Goal: Task Accomplishment & Management: Use online tool/utility

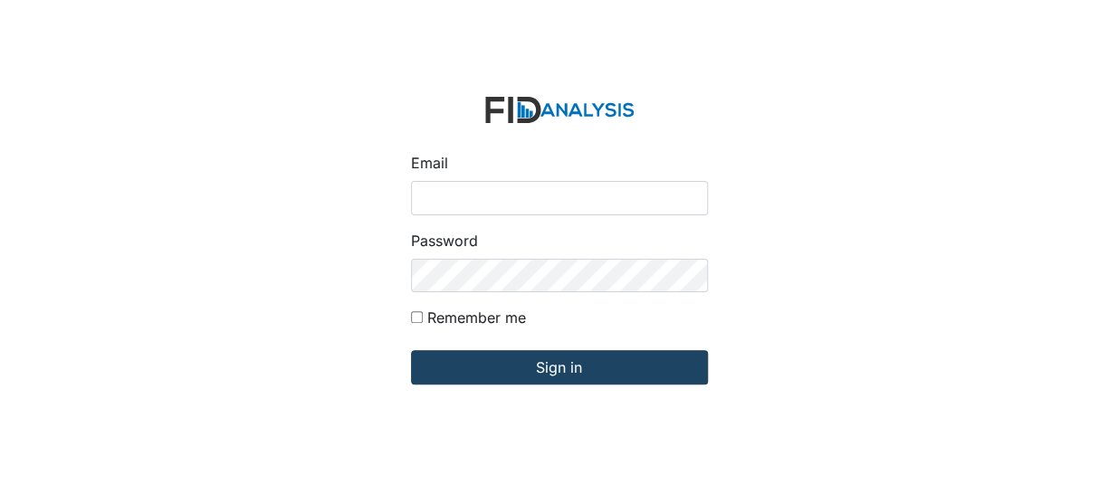
type input "[EMAIL_ADDRESS][DOMAIN_NAME]"
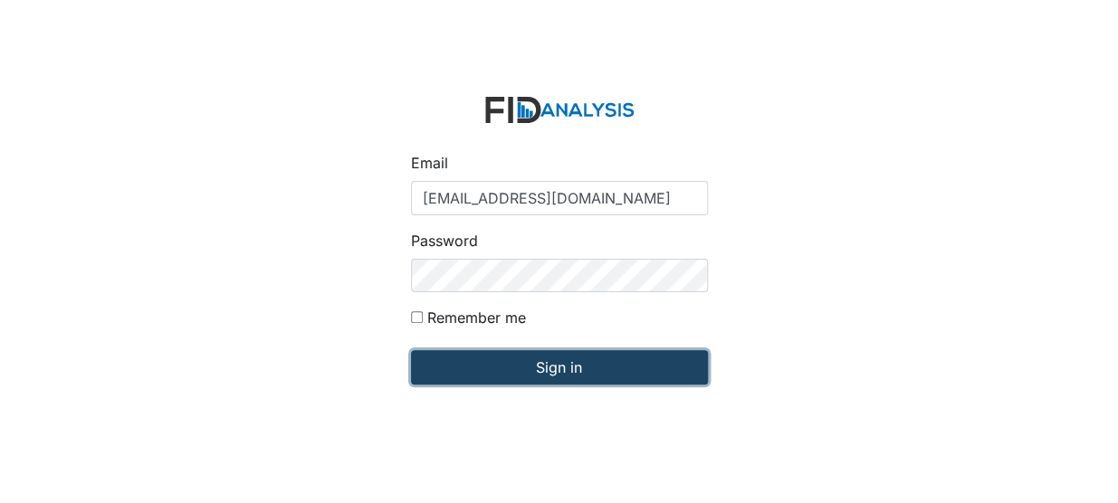
click at [514, 375] on input "Sign in" at bounding box center [559, 367] width 297 height 34
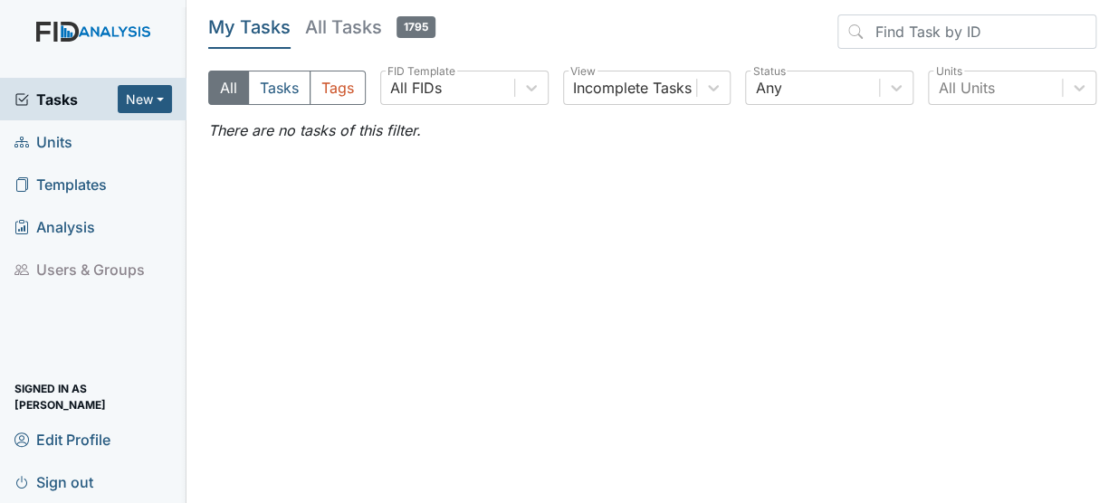
click at [62, 134] on span "Units" at bounding box center [43, 142] width 58 height 28
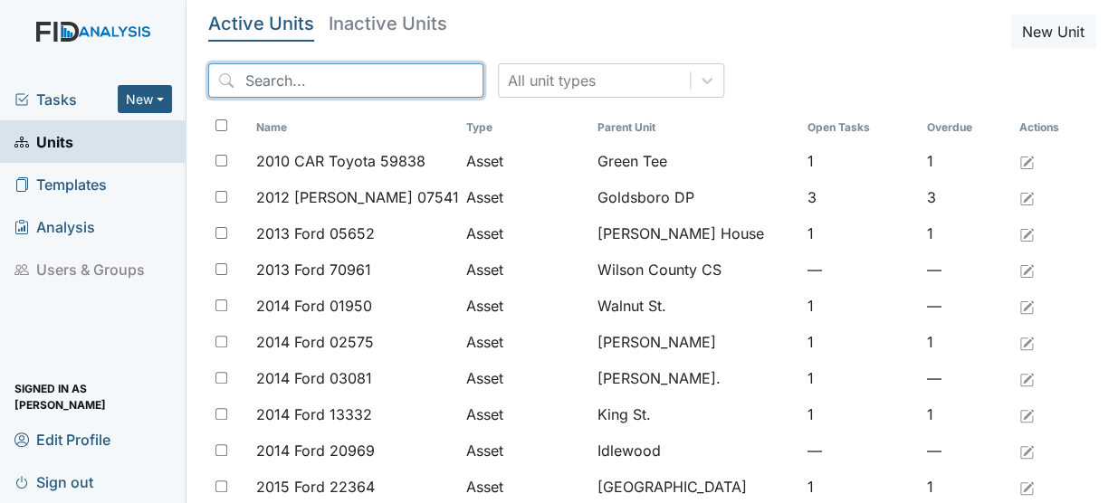
click at [264, 73] on input "search" at bounding box center [345, 80] width 275 height 34
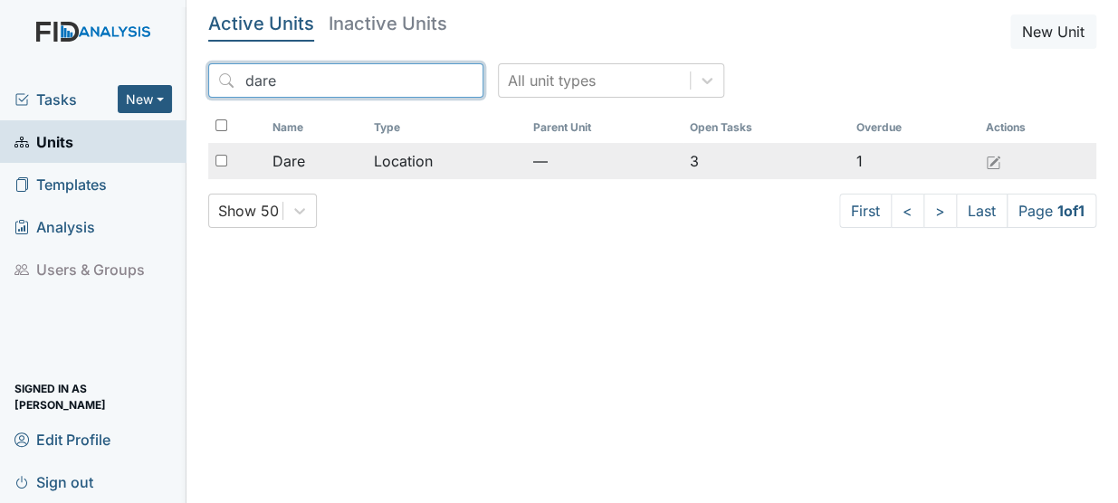
type input "dare"
click at [315, 154] on div "Dare" at bounding box center [316, 161] width 88 height 22
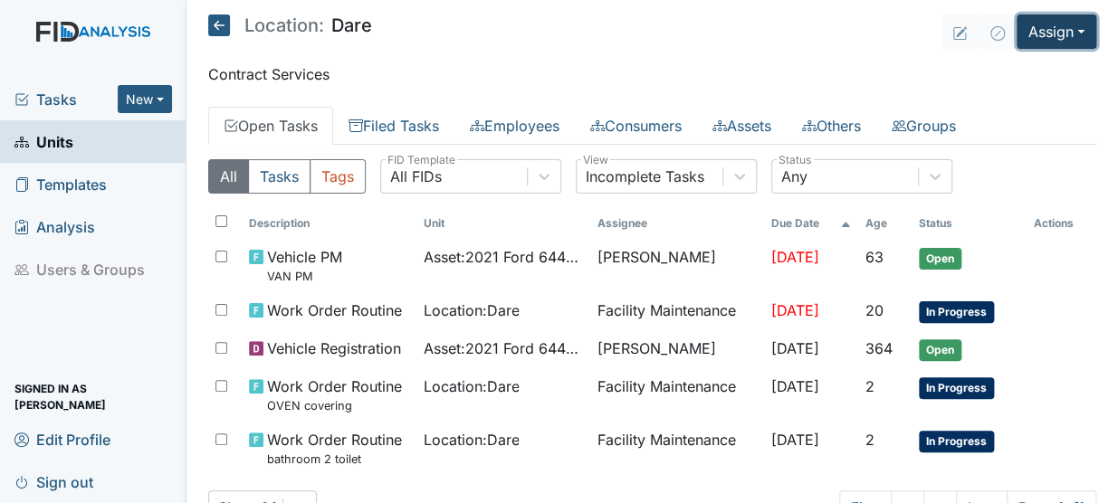
click at [1044, 40] on button "Assign" at bounding box center [1057, 31] width 80 height 34
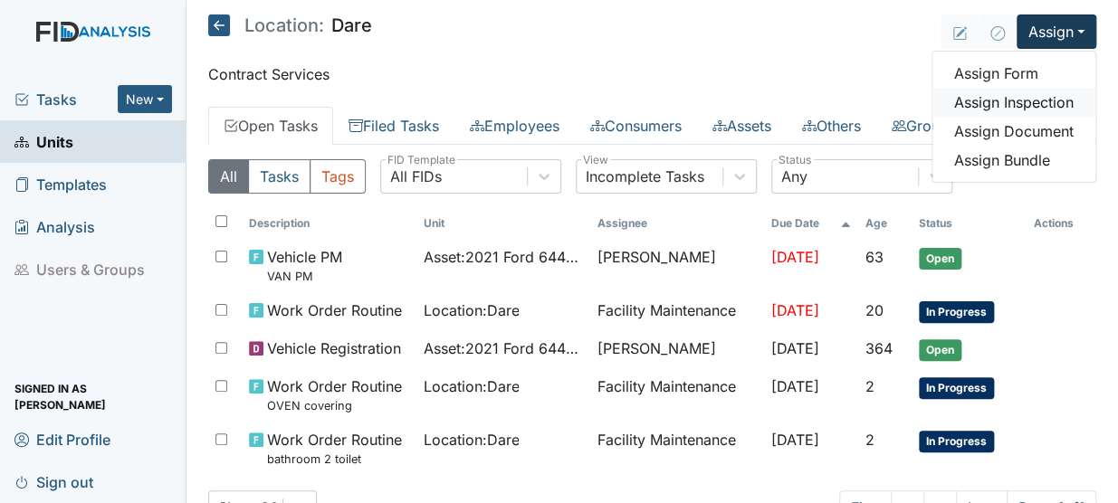
click at [968, 100] on link "Assign Inspection" at bounding box center [1013, 102] width 163 height 29
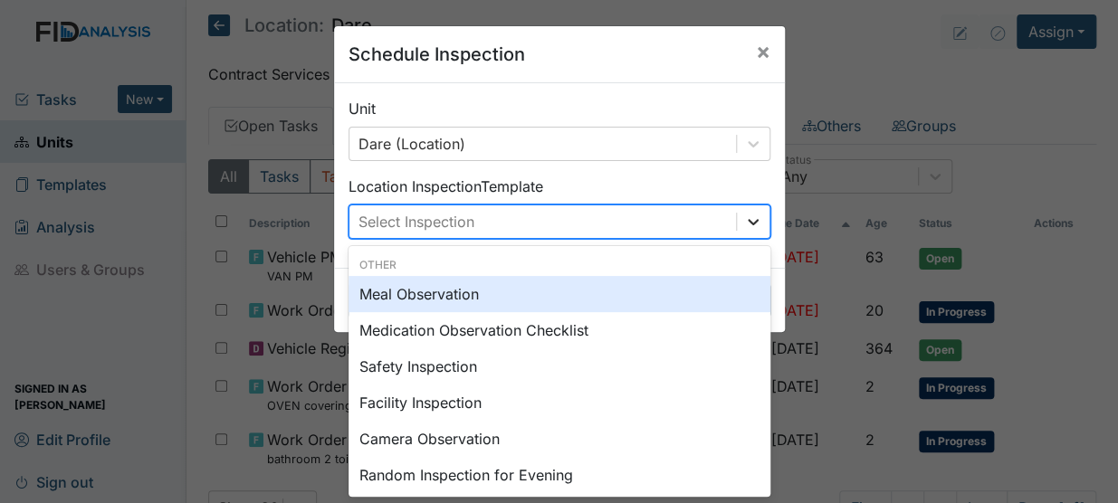
click at [750, 229] on icon at bounding box center [753, 222] width 18 height 18
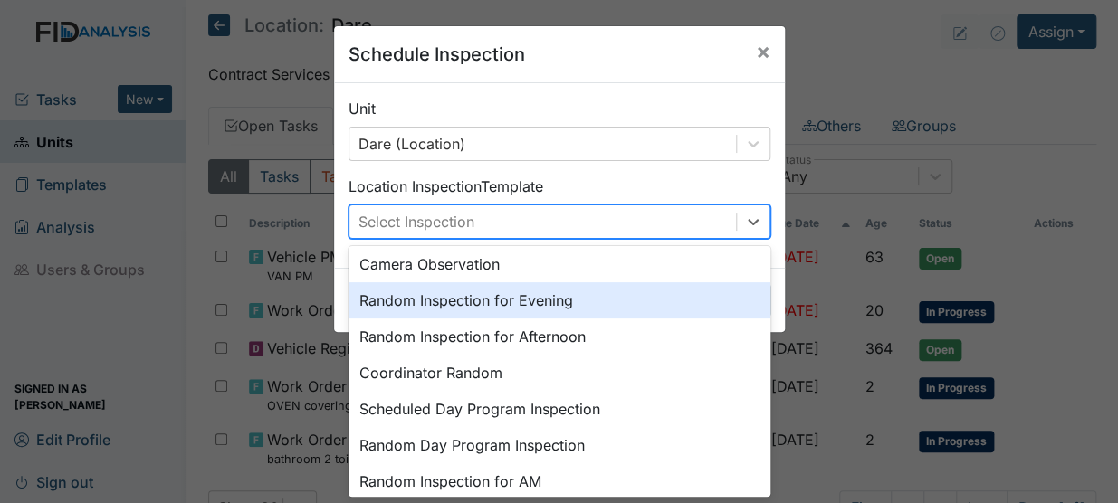
scroll to position [241, 0]
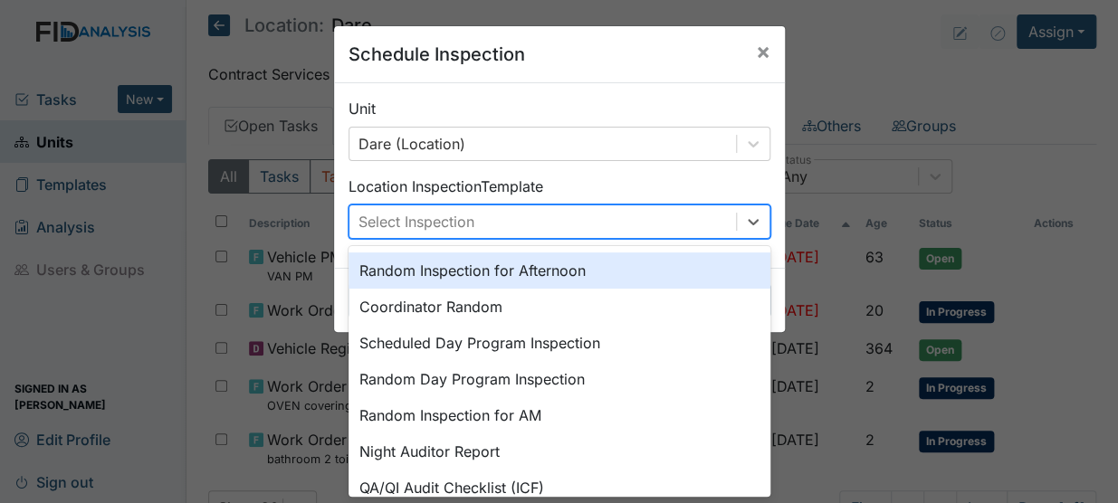
click at [542, 266] on div "Random Inspection for Afternoon" at bounding box center [560, 271] width 422 height 36
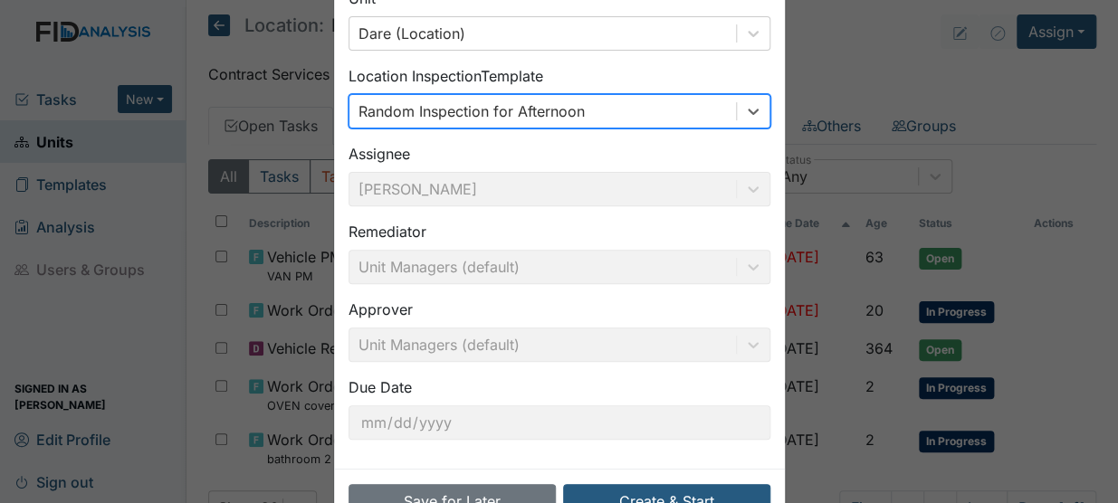
scroll to position [165, 0]
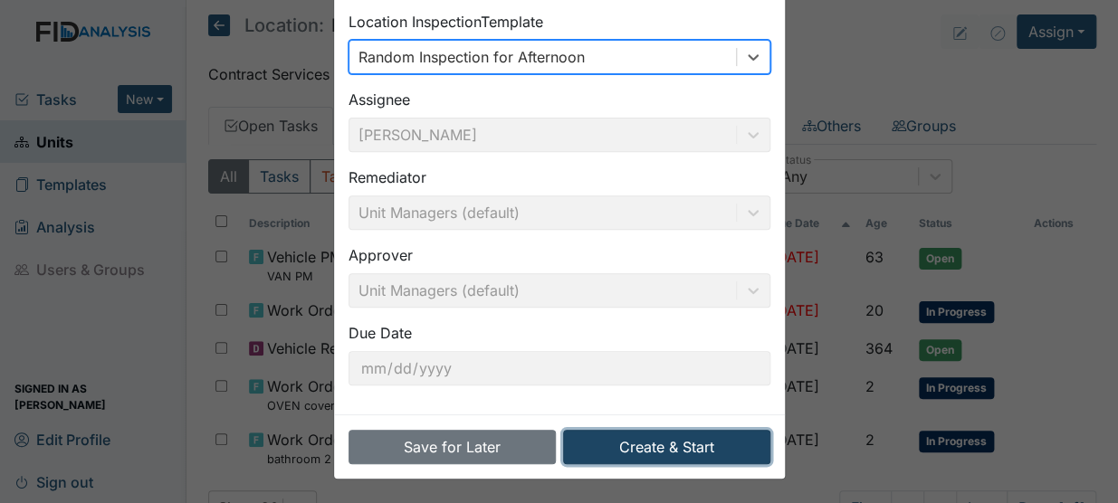
click at [661, 447] on button "Create & Start" at bounding box center [666, 447] width 207 height 34
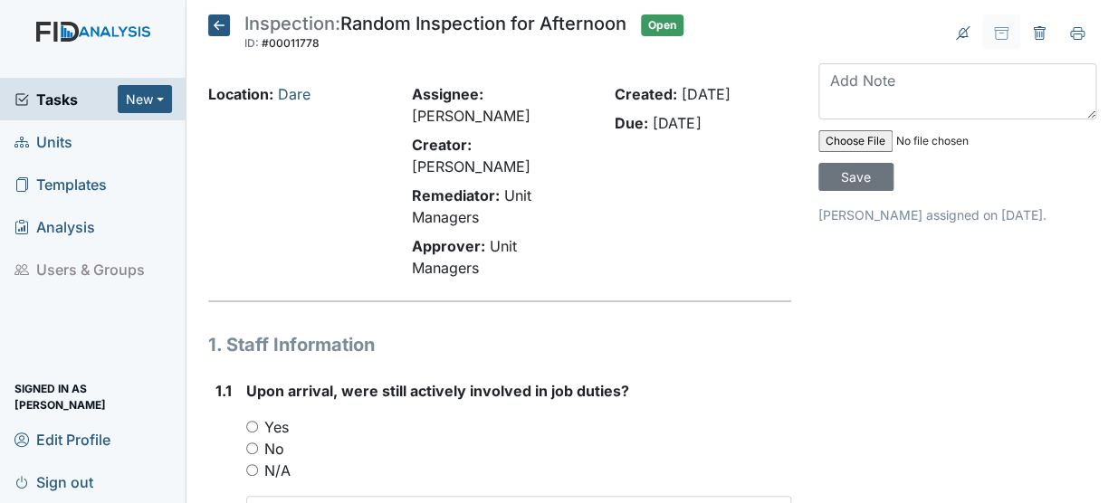
click at [484, 387] on div "Upon arrival, were still actively involved in job duties? You must select one o…" at bounding box center [518, 495] width 545 height 231
click at [7, 301] on div "Tasks New Form Inspection Document Bundle Units Templates Analysis Users & Grou…" at bounding box center [93, 290] width 186 height 425
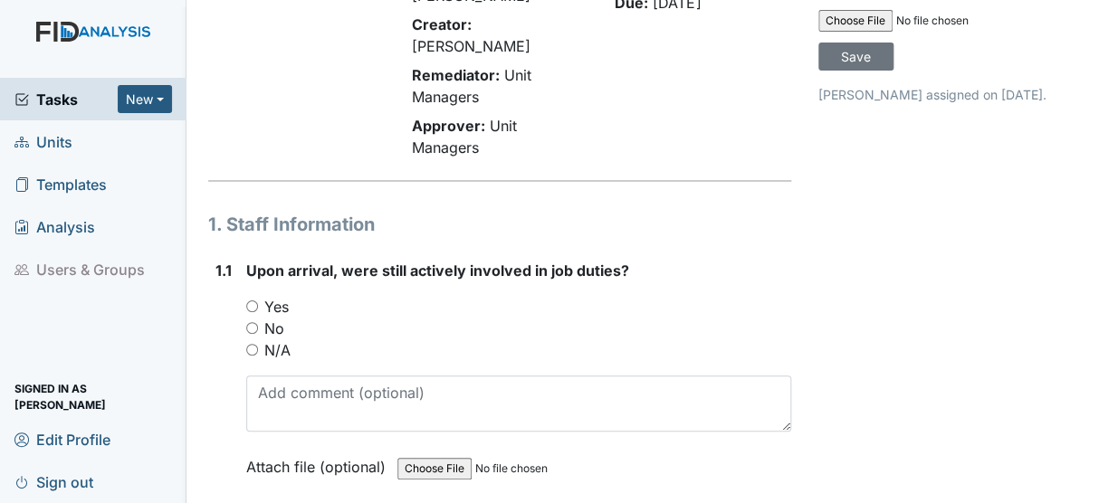
scroll to position [139, 0]
